Goal: Information Seeking & Learning: Learn about a topic

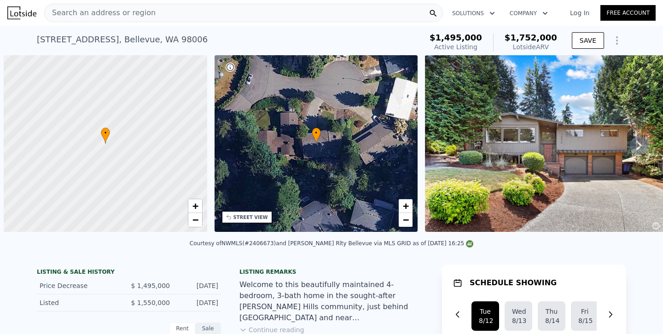
type input "5"
type input "1660"
type input "2690"
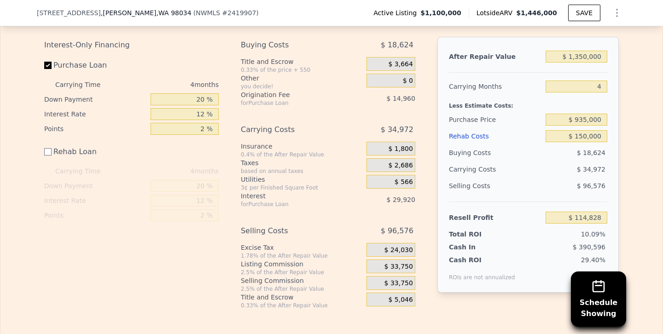
scroll to position [0, 435]
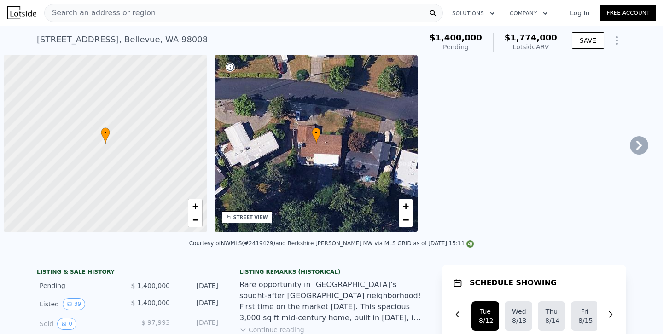
type input "4.25"
type input "2340"
type input "22400"
checkbox input "true"
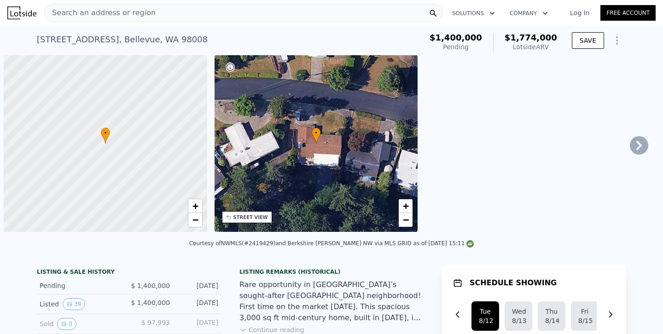
type input "$ 1,774,000"
type input "8"
type input "$ 0"
type input "$ 90,410"
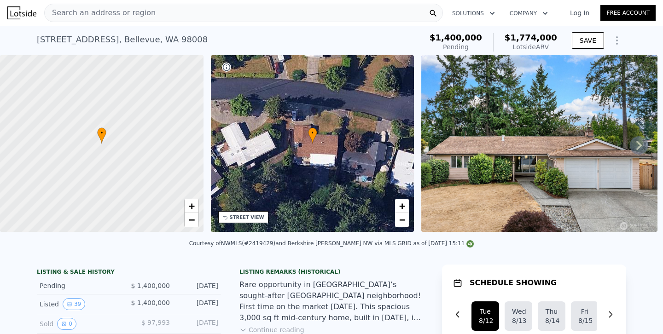
click at [268, 18] on div "Search an address or region" at bounding box center [243, 13] width 399 height 18
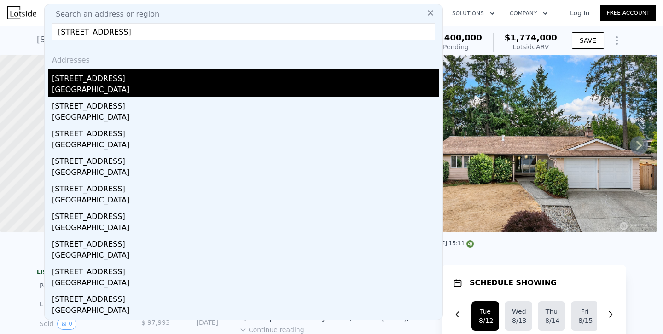
type input "20801 133rd St SE, Monroe, WA 98272"
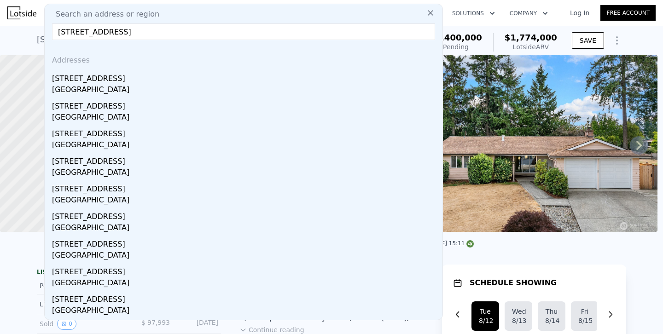
drag, startPoint x: 71, startPoint y: 82, endPoint x: 204, endPoint y: 96, distance: 132.9
click at [71, 82] on div "20801 133rd St SE" at bounding box center [245, 77] width 387 height 15
